Goal: Communication & Community: Share content

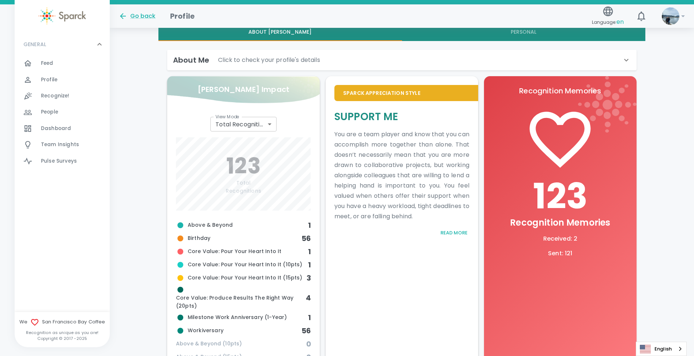
scroll to position [183, 0]
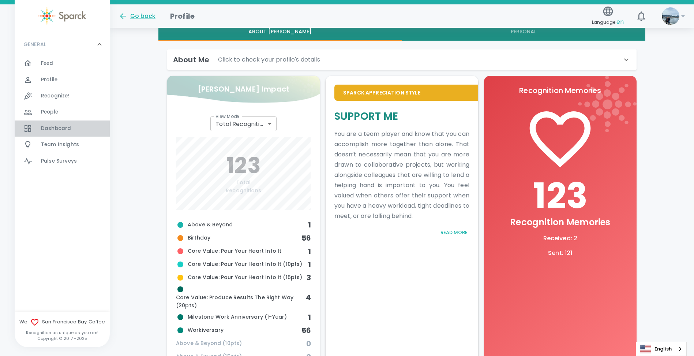
click at [69, 135] on div "Dashboard 0" at bounding box center [62, 128] width 95 height 16
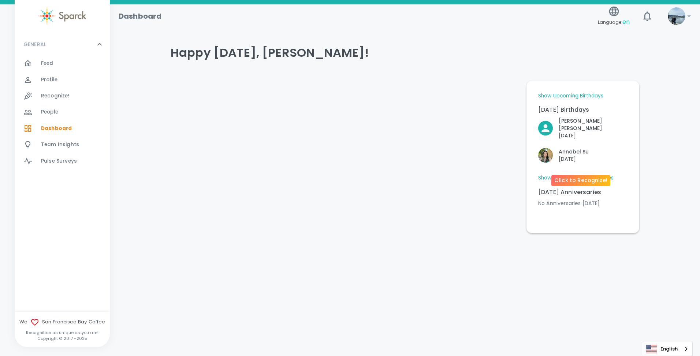
click at [588, 161] on p "[DATE]" at bounding box center [573, 158] width 30 height 7
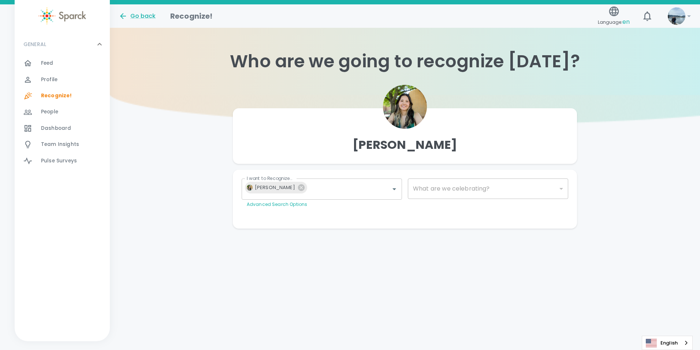
type input "2072"
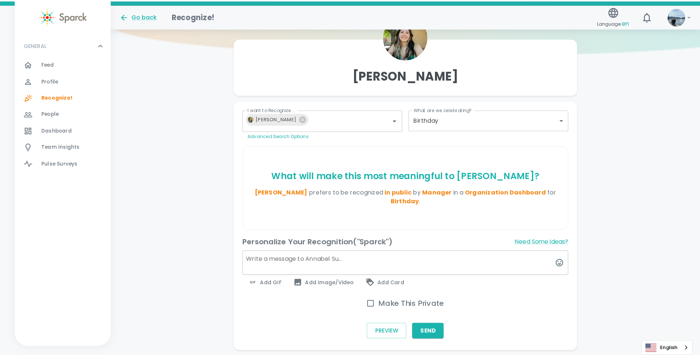
scroll to position [73, 0]
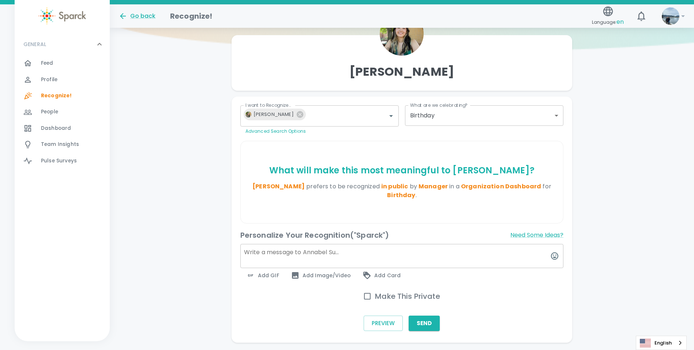
click at [301, 244] on textarea at bounding box center [401, 256] width 323 height 24
click at [309, 246] on textarea at bounding box center [401, 256] width 323 height 24
click at [269, 271] on span "Add GIF" at bounding box center [262, 275] width 33 height 9
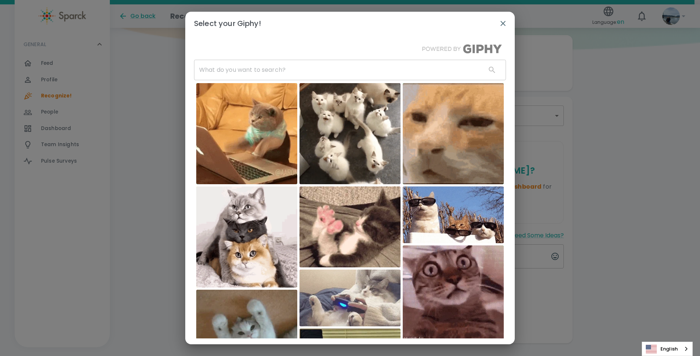
click at [242, 73] on input "text" at bounding box center [337, 70] width 286 height 20
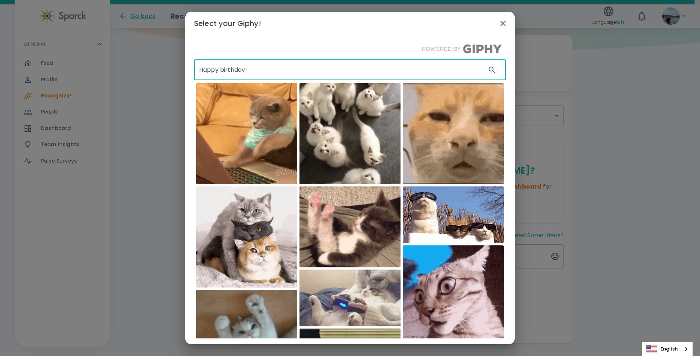
type input "Happy birthday"
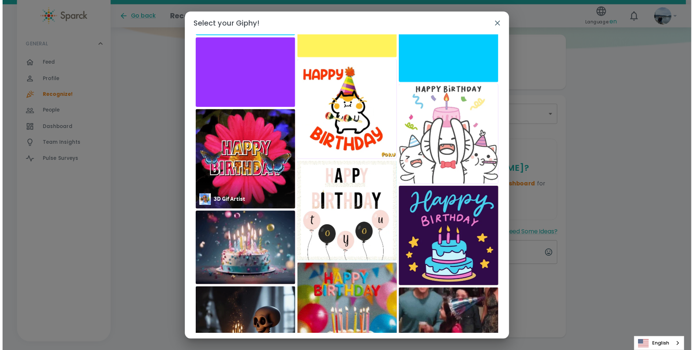
scroll to position [329, 0]
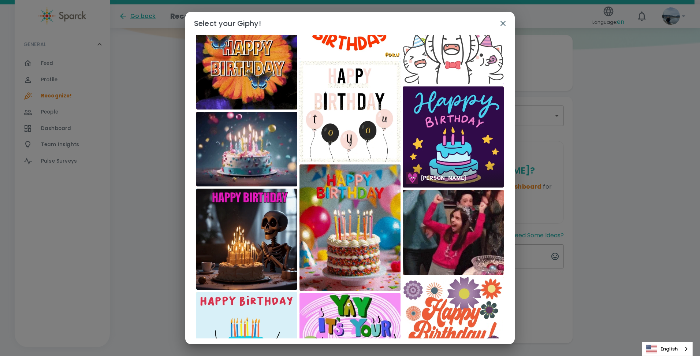
click at [446, 153] on img at bounding box center [453, 136] width 101 height 101
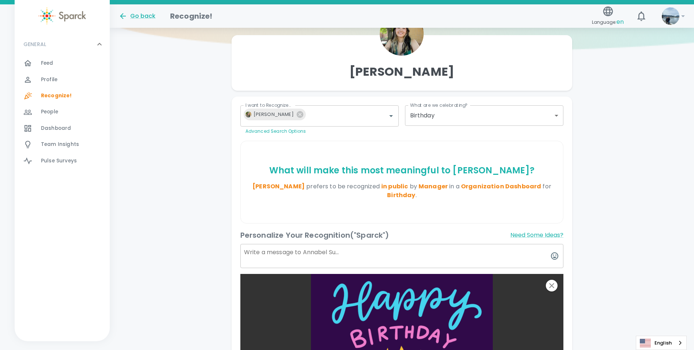
click at [297, 246] on textarea at bounding box center [401, 256] width 323 height 24
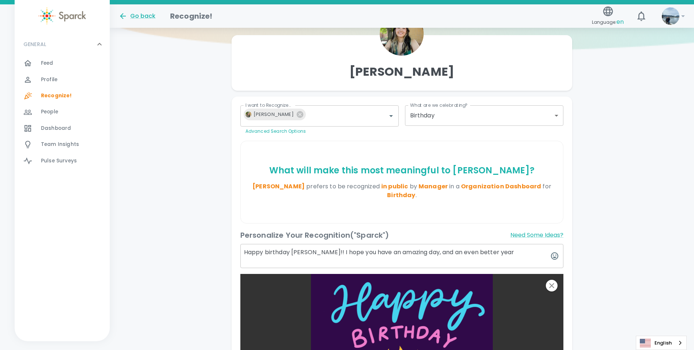
click at [403, 244] on textarea "Happy birthday [PERSON_NAME]!! I hope you have an amazing day, and an even bett…" at bounding box center [401, 256] width 323 height 24
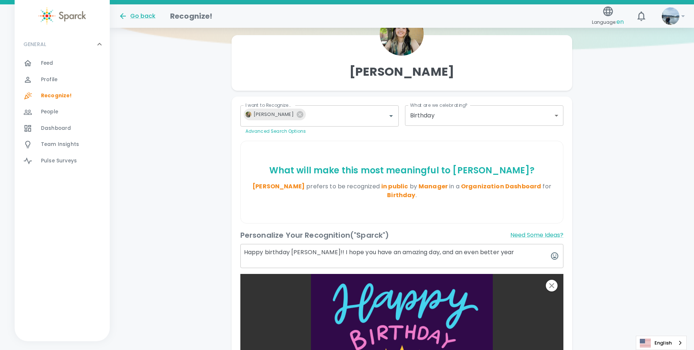
drag, startPoint x: 516, startPoint y: 242, endPoint x: 322, endPoint y: 240, distance: 194.0
click at [322, 244] on textarea "Happy birthday [PERSON_NAME]!! I hope you have an amazing day, and an even bett…" at bounding box center [401, 256] width 323 height 24
paste textarea "“Cheers to another trip around the sun! Hope this is your best birthday yet.”"
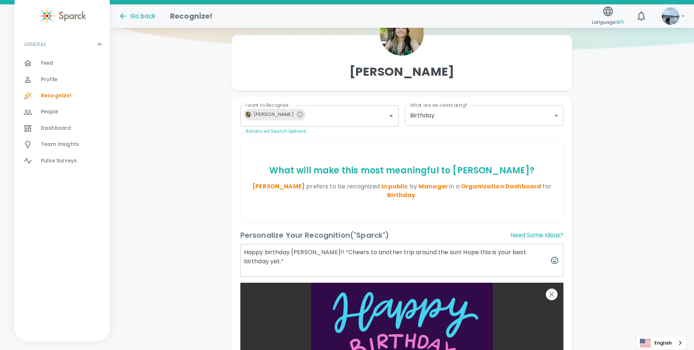
drag, startPoint x: 545, startPoint y: 240, endPoint x: 324, endPoint y: 242, distance: 221.4
click at [324, 244] on textarea "Happy birthday [PERSON_NAME]!! “Cheers to another trip around the sun! Hope thi…" at bounding box center [401, 260] width 323 height 33
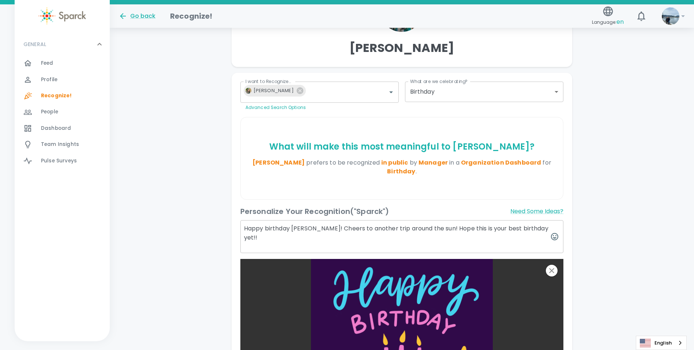
scroll to position [256, 0]
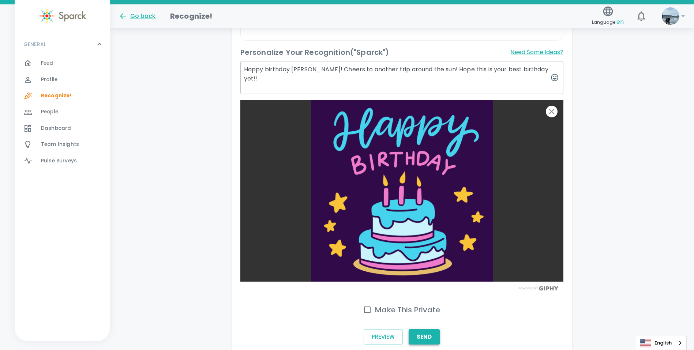
type textarea "Happy birthday [PERSON_NAME]! Cheers to another trip around the sun! Hope this …"
click at [427, 329] on button "Send" at bounding box center [424, 336] width 31 height 15
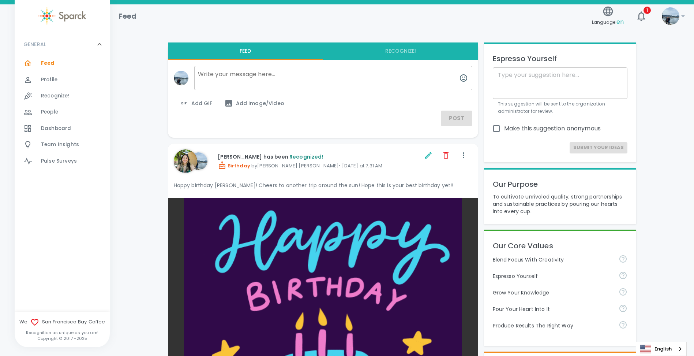
click at [45, 130] on span "Dashboard" at bounding box center [56, 128] width 30 height 7
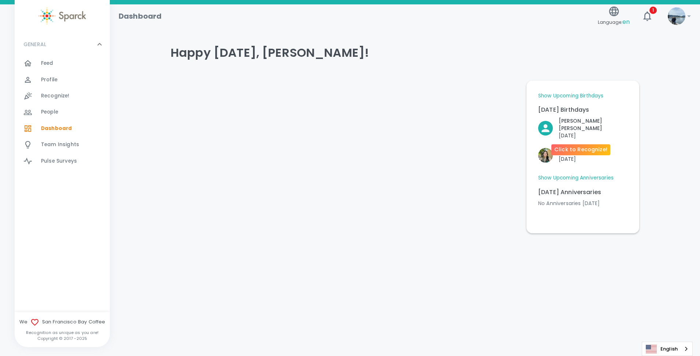
click at [569, 132] on p "[DATE]" at bounding box center [592, 135] width 69 height 7
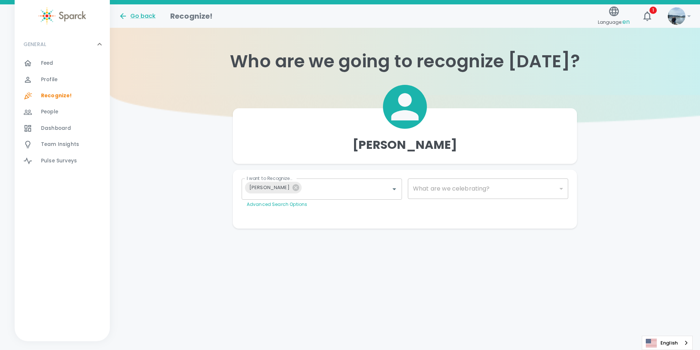
type input "2072"
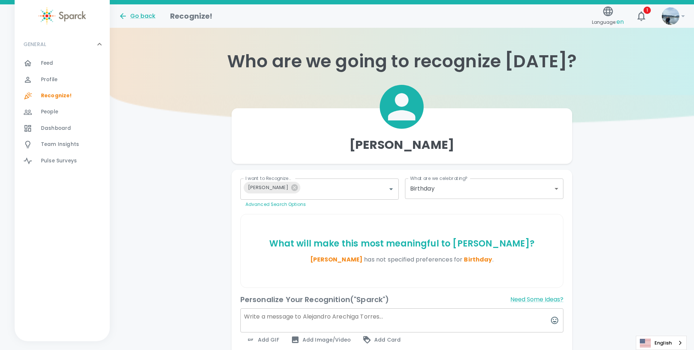
click at [319, 318] on textarea at bounding box center [401, 320] width 323 height 24
paste textarea "“Wishing the happiest of birthdays to an awesome coworker! Hope you have the be…"
type textarea "“Wishing the happiest of birthdays to an awesome coworker! Hope you have the be…"
click at [280, 340] on div "Add GIF" at bounding box center [262, 340] width 45 height 15
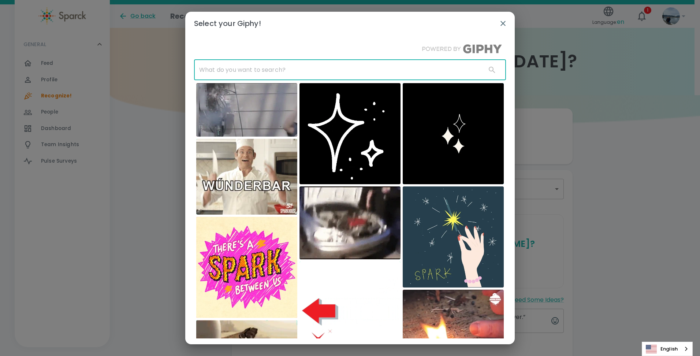
click at [265, 68] on input "text" at bounding box center [337, 70] width 286 height 20
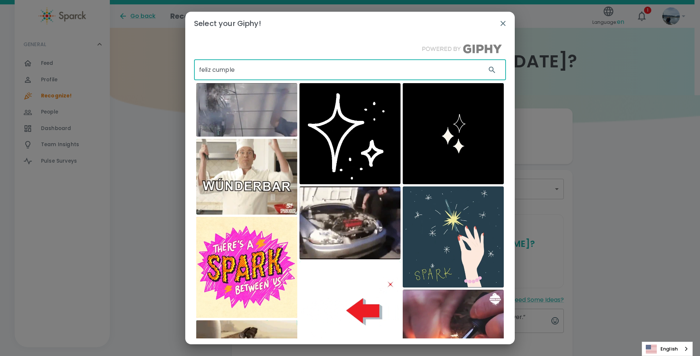
type input "feliz cumple"
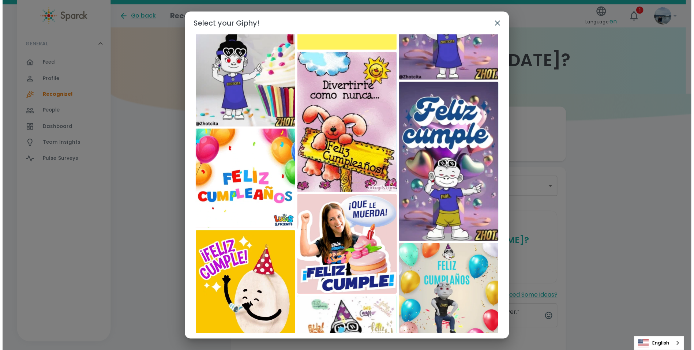
scroll to position [364, 0]
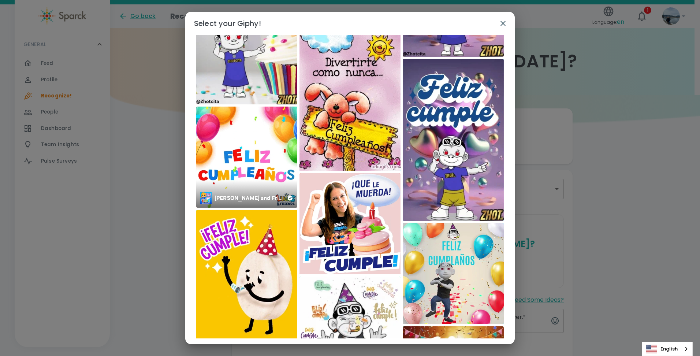
click at [264, 157] on img at bounding box center [246, 156] width 101 height 101
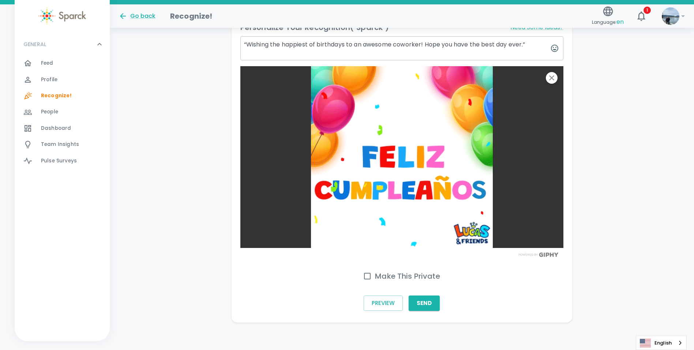
scroll to position [274, 0]
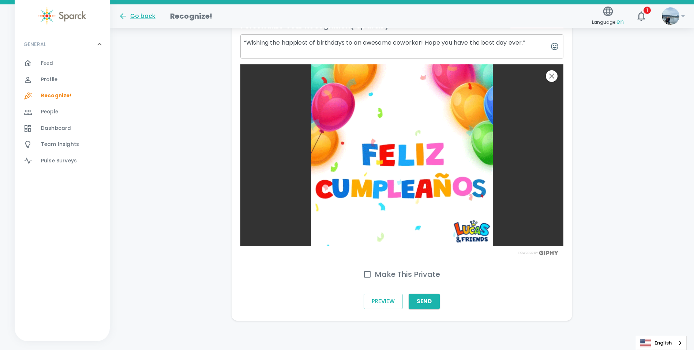
click at [365, 271] on input "Make This Private" at bounding box center [367, 274] width 15 height 15
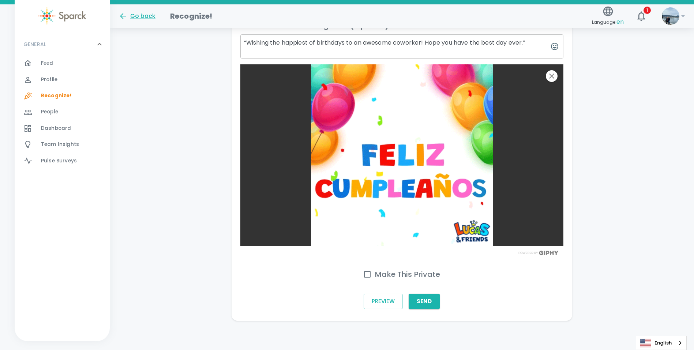
checkbox input "true"
click at [428, 299] on button "Send" at bounding box center [424, 301] width 31 height 15
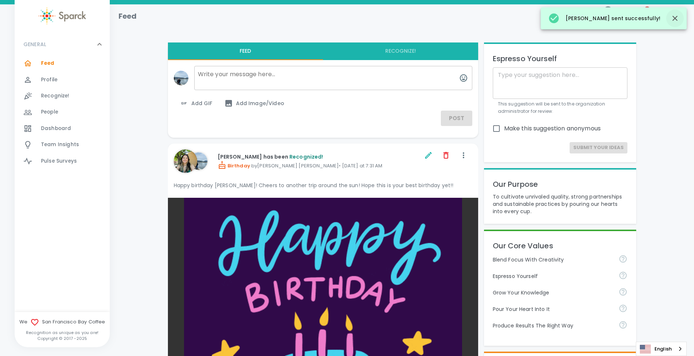
click at [676, 16] on icon "button" at bounding box center [675, 18] width 9 height 9
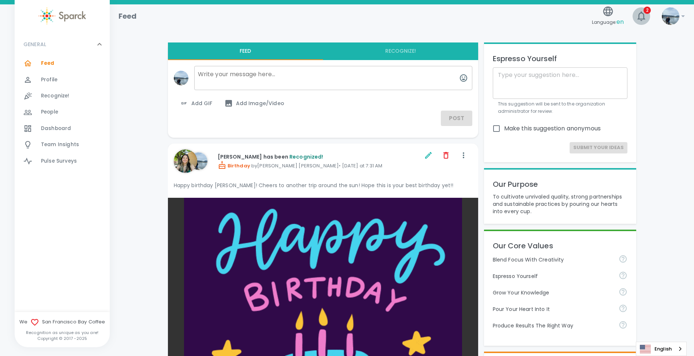
click at [639, 15] on icon "button" at bounding box center [641, 16] width 8 height 10
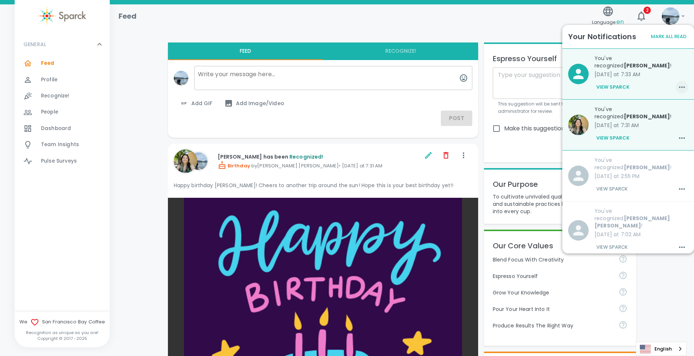
click at [678, 84] on icon "button" at bounding box center [682, 87] width 9 height 9
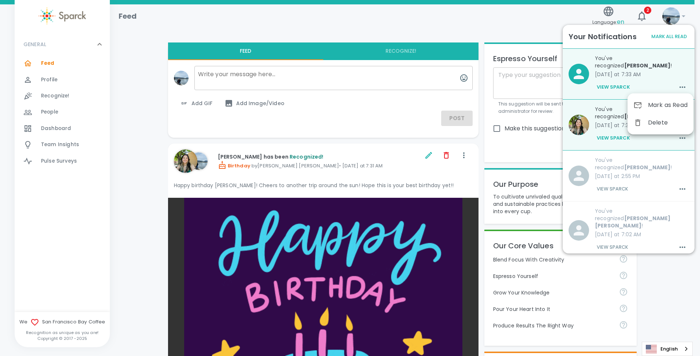
click at [666, 105] on span "Mark as Read" at bounding box center [668, 105] width 40 height 9
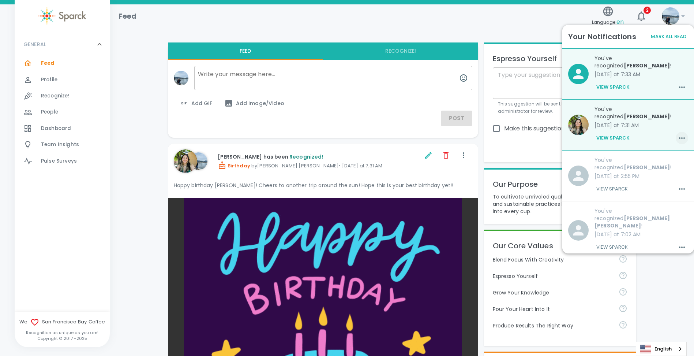
click at [678, 134] on icon "button" at bounding box center [682, 138] width 9 height 9
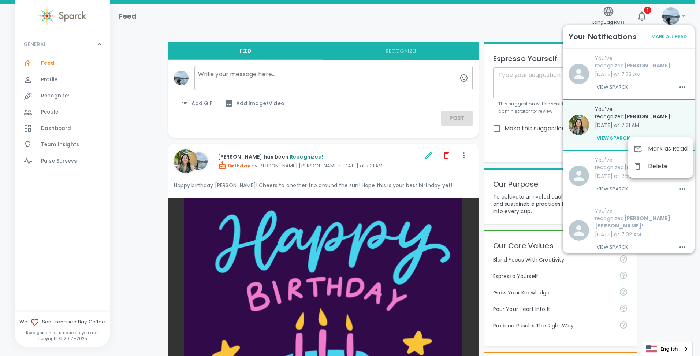
click at [670, 146] on span "Mark as Read" at bounding box center [668, 148] width 40 height 9
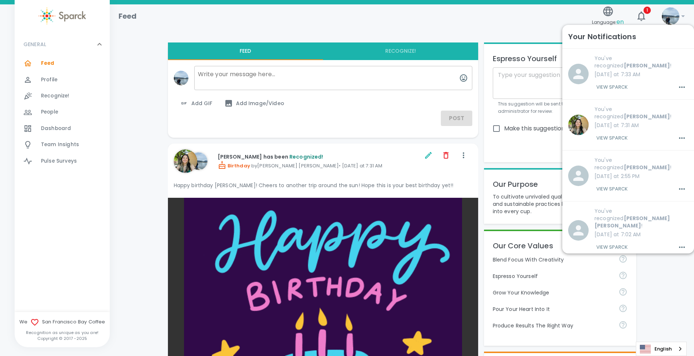
click at [669, 22] on img at bounding box center [671, 16] width 18 height 18
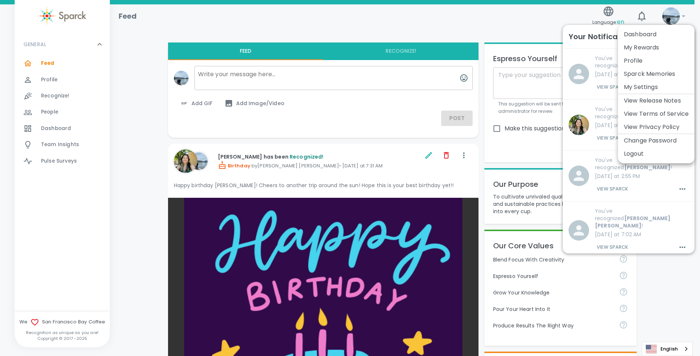
click at [400, 29] on div at bounding box center [350, 178] width 700 height 356
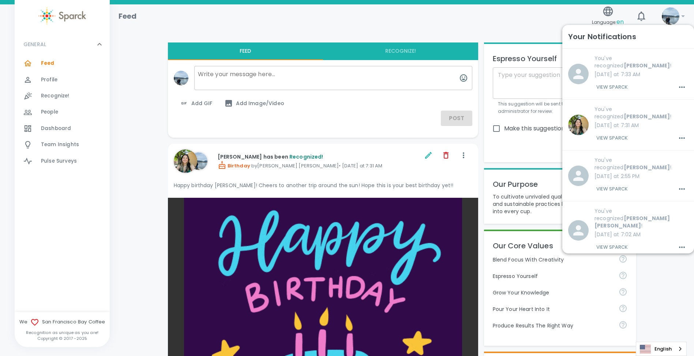
click at [363, 18] on div "Feed" at bounding box center [351, 13] width 476 height 18
